Goal: Use online tool/utility: Utilize a website feature to perform a specific function

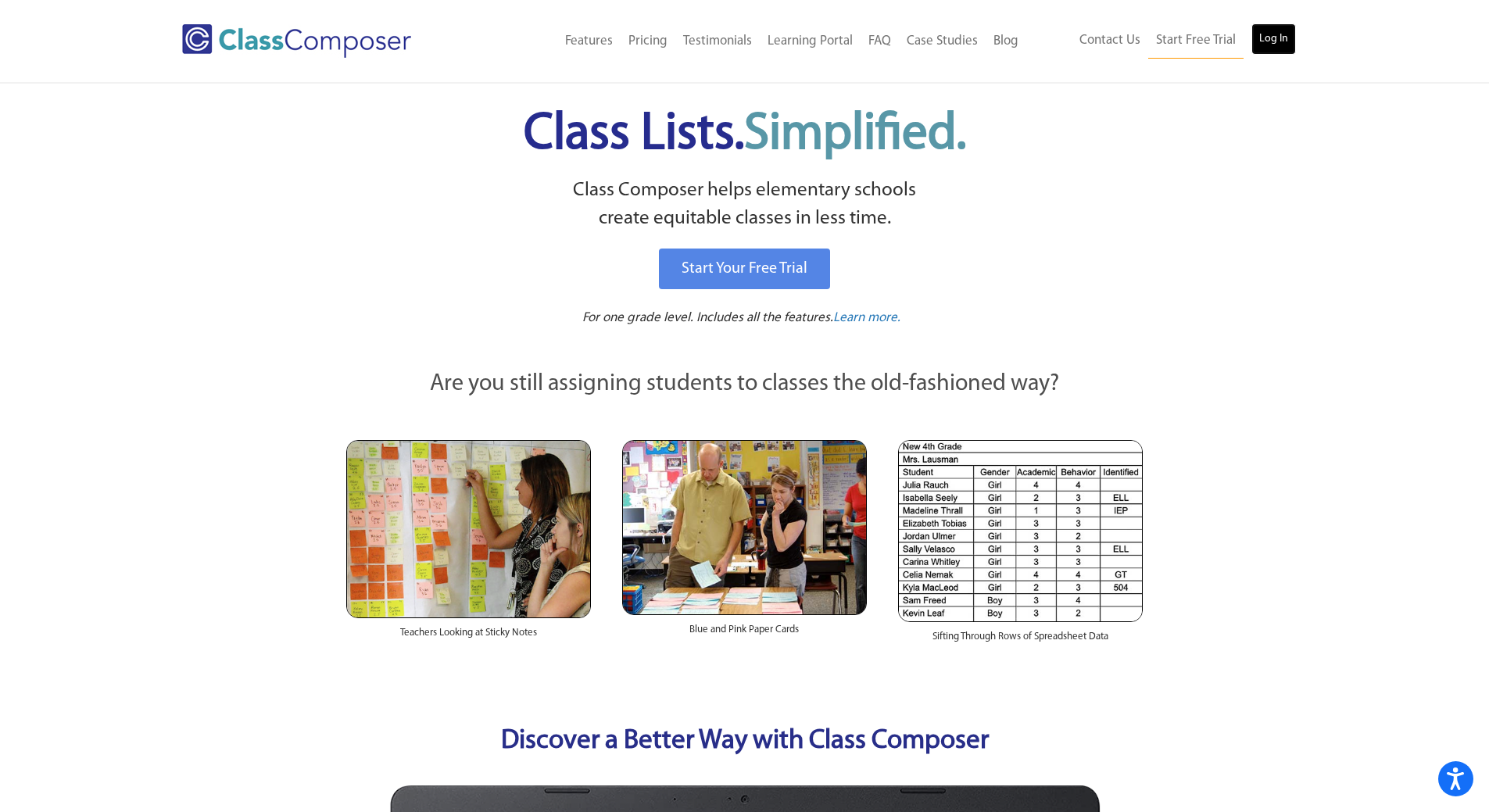
click at [1267, 50] on link "Log In" at bounding box center [1274, 39] width 45 height 31
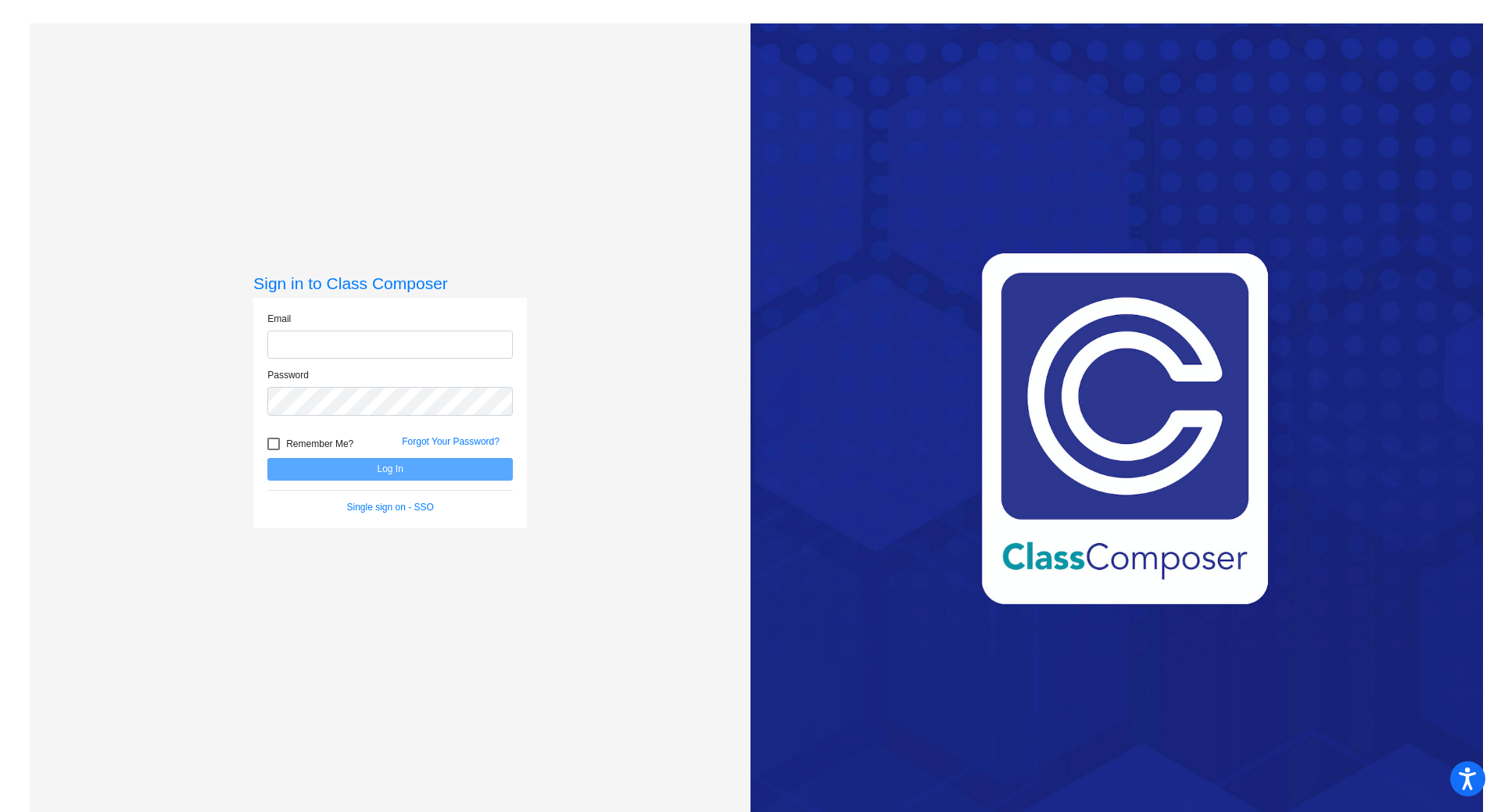
type input "[PERSON_NAME][EMAIL_ADDRESS][PERSON_NAME][DOMAIN_NAME]"
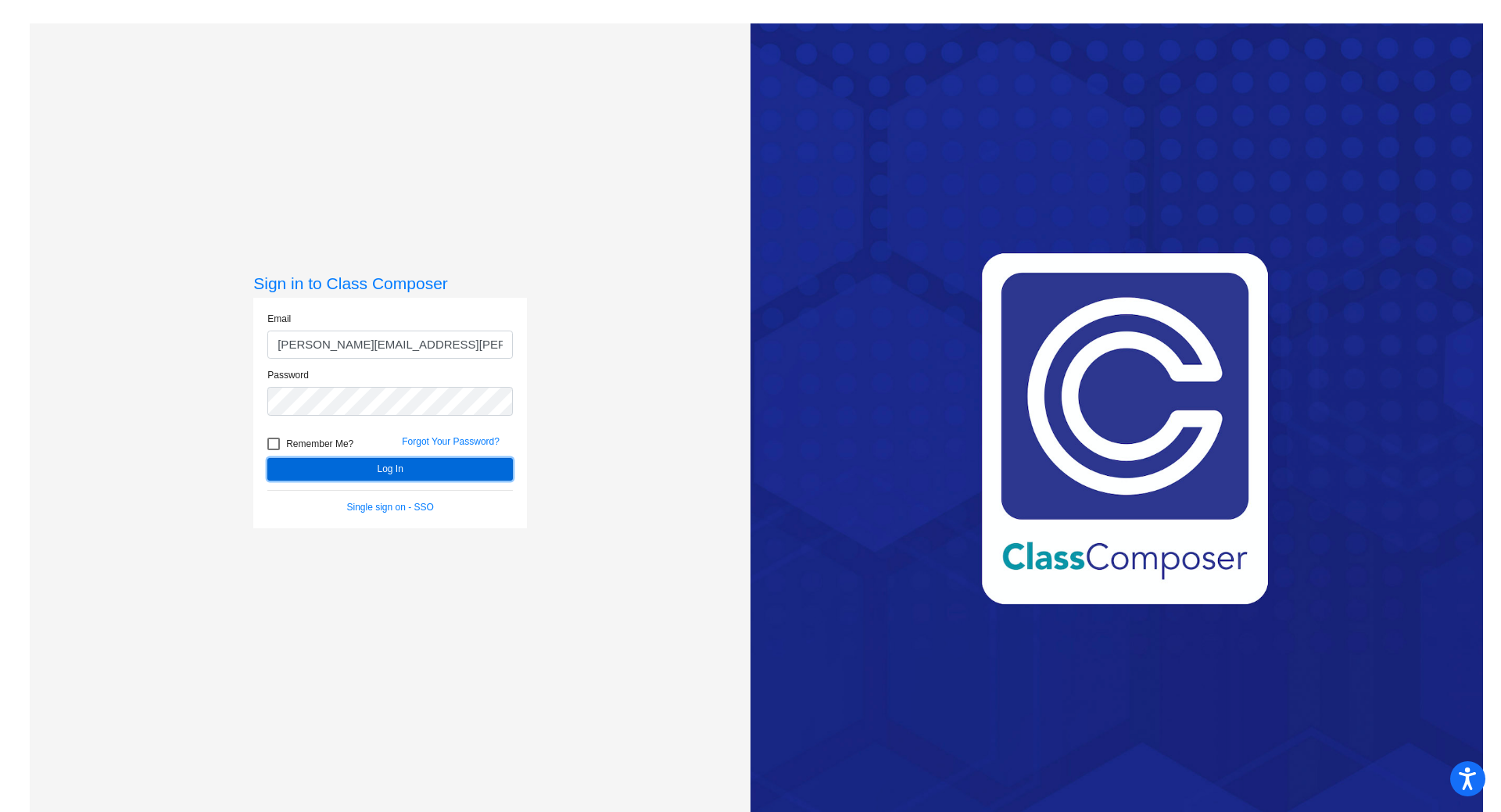
click at [395, 471] on button "Log In" at bounding box center [390, 469] width 245 height 22
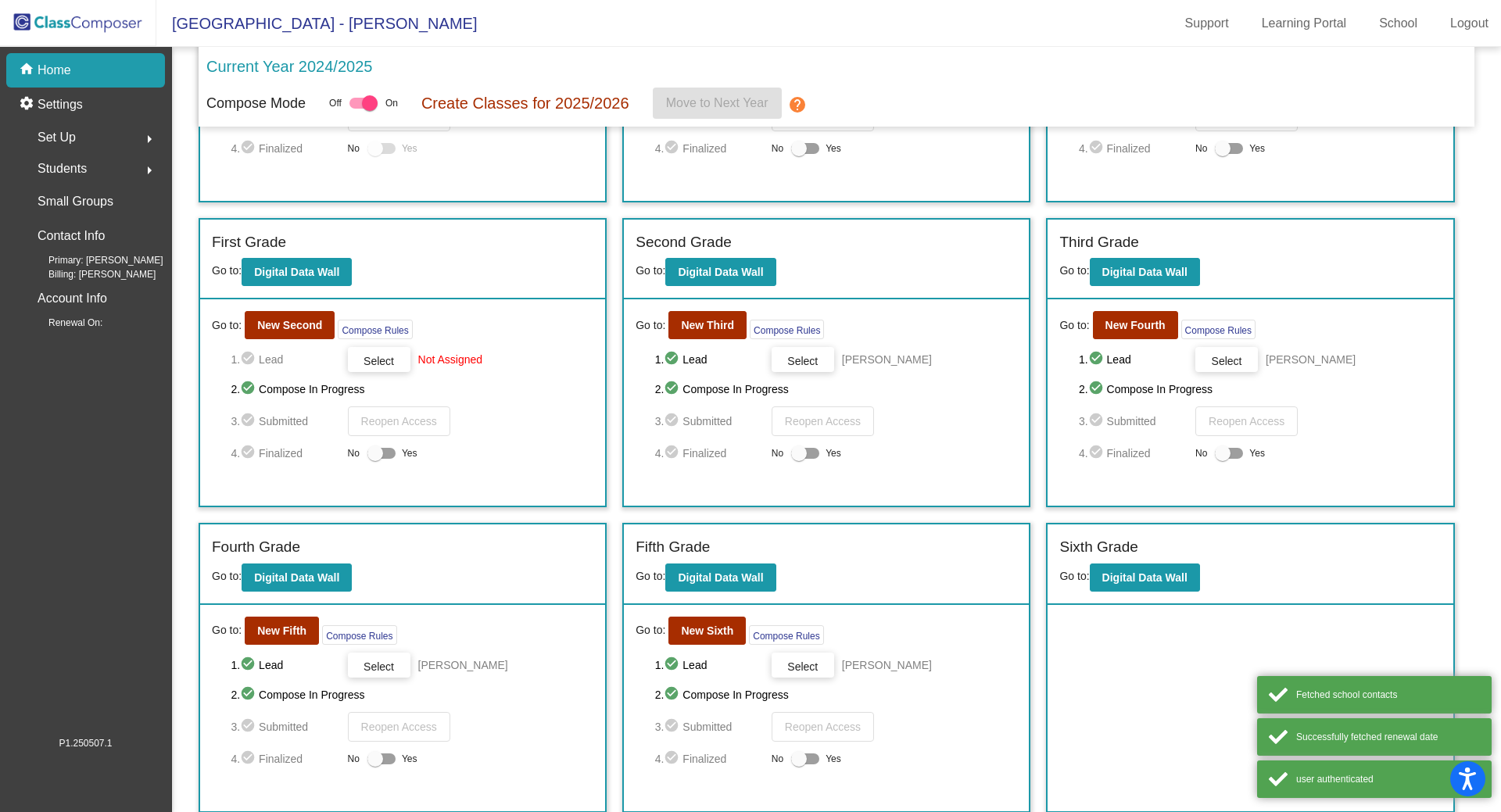
scroll to position [224, 0]
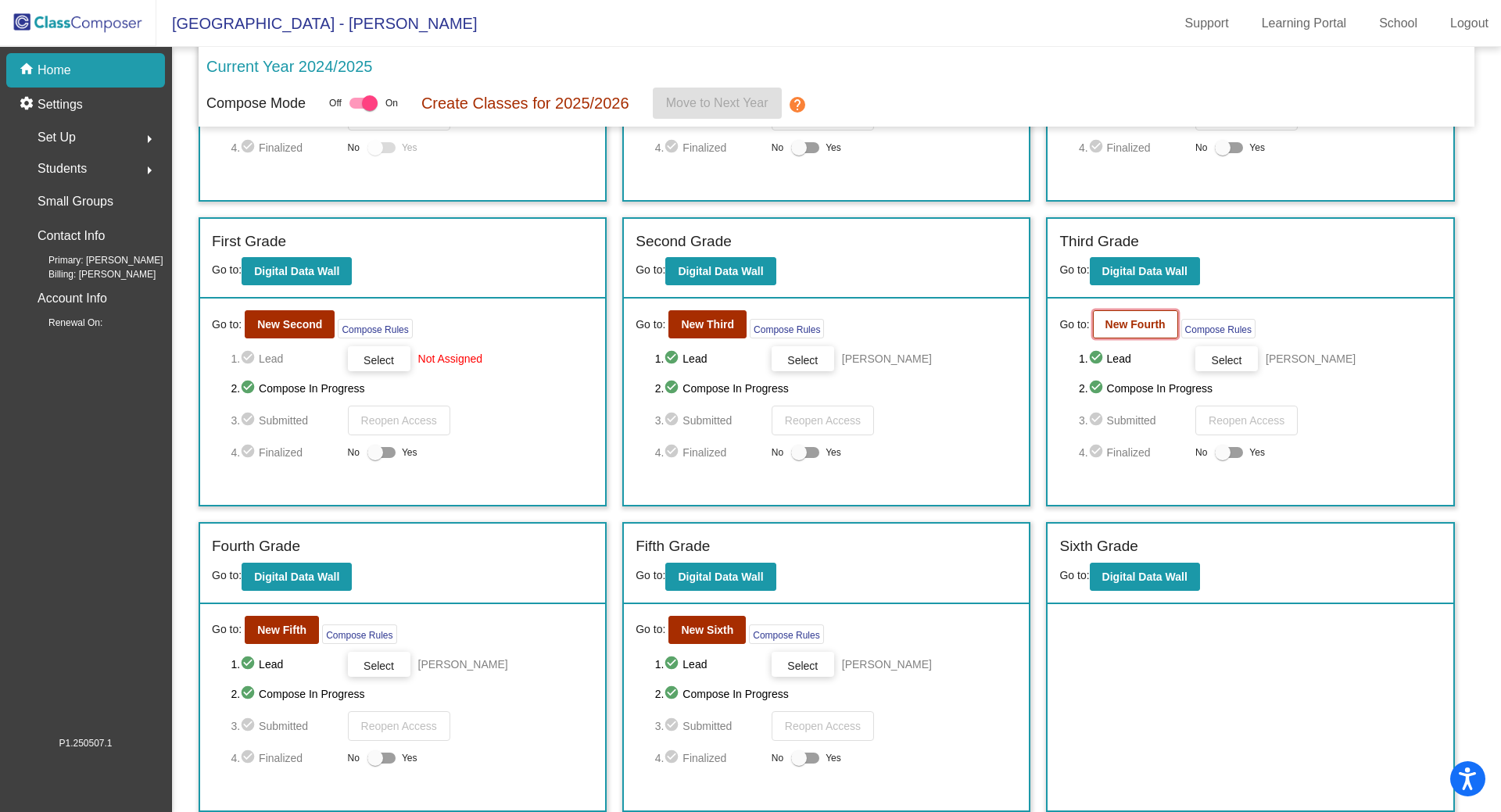
click at [1110, 326] on b "New Fourth" at bounding box center [1135, 324] width 60 height 13
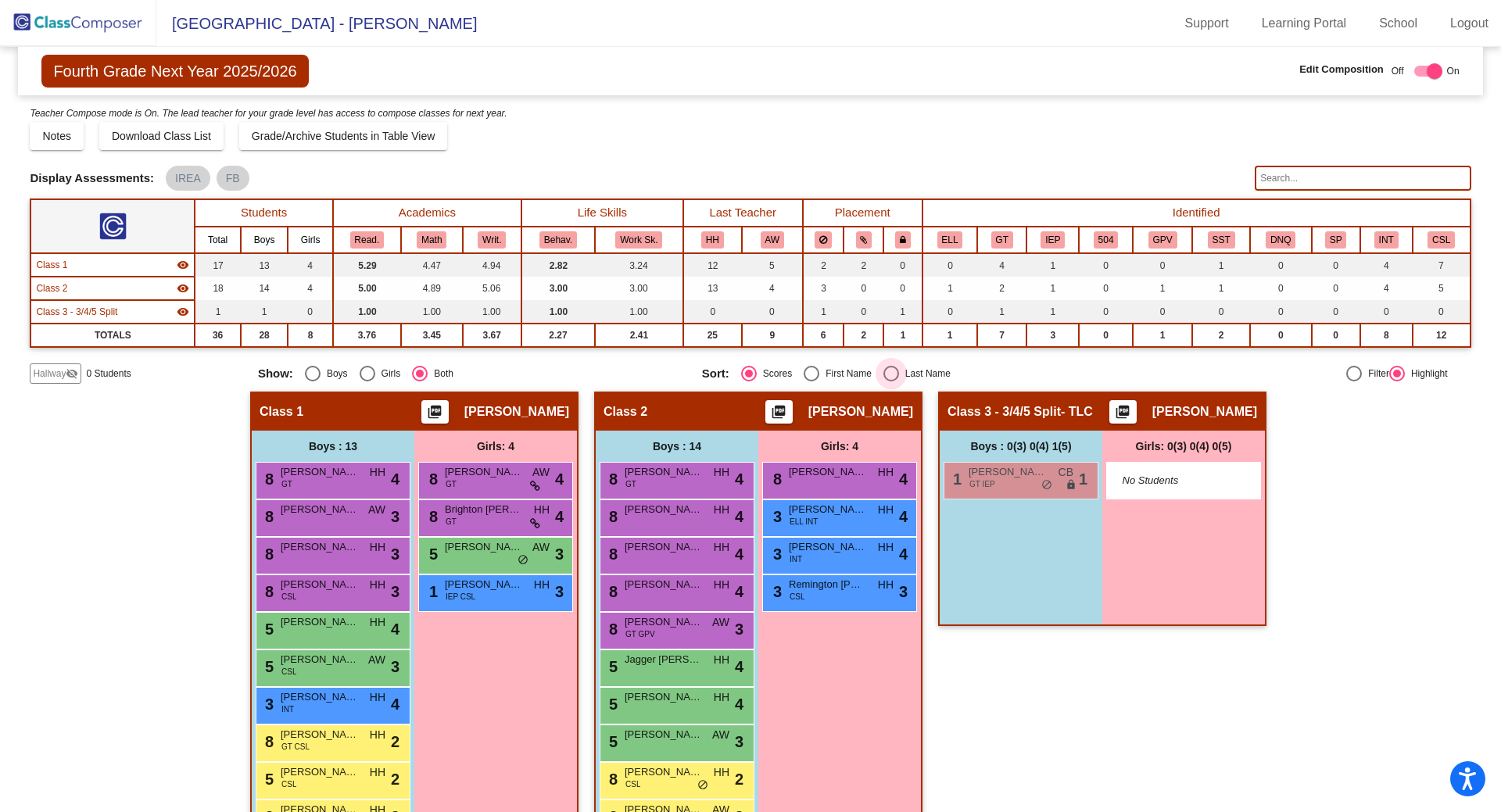
click at [888, 369] on div "Select an option" at bounding box center [891, 373] width 16 height 16
click at [891, 382] on input "Last Name" at bounding box center [891, 382] width 1 height 1
radio input "true"
